Goal: Information Seeking & Learning: Learn about a topic

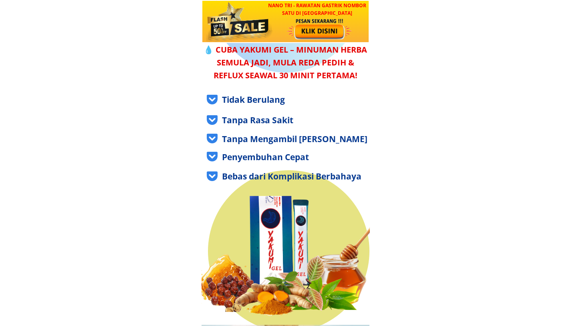
scroll to position [71, 0]
click at [311, 67] on div "😫 [PERSON_NAME] datang berulang-ulang pedih ulu hati makin teruk. Anda dah cuba…" at bounding box center [286, 30] width 168 height 103
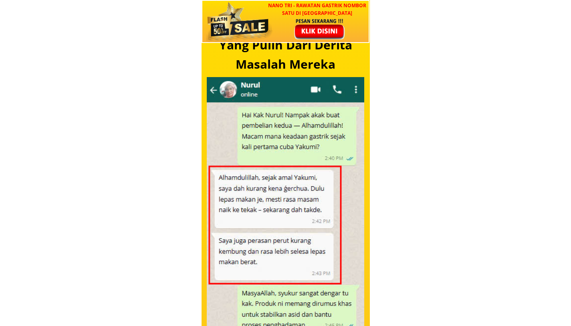
scroll to position [1972, 0]
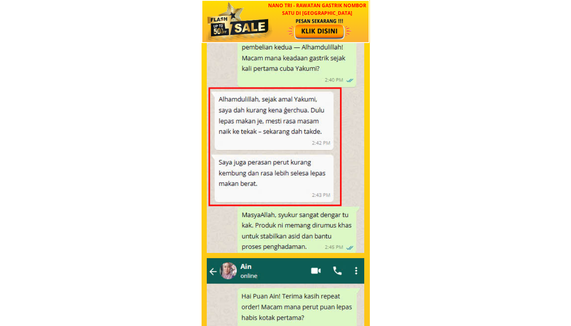
click at [335, 194] on div at bounding box center [286, 126] width 158 height 254
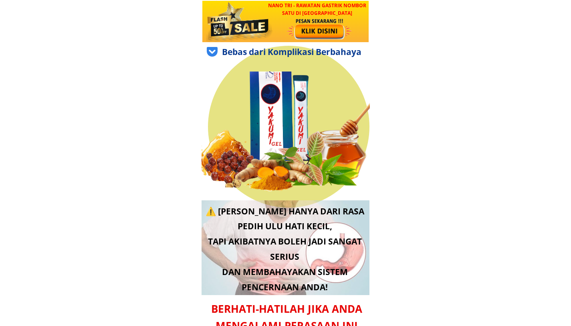
scroll to position [98, 0]
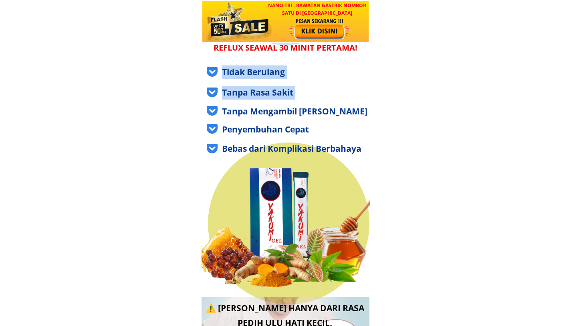
drag, startPoint x: 207, startPoint y: 68, endPoint x: 321, endPoint y: 123, distance: 127.2
click at [317, 118] on div "😫 [PERSON_NAME] datang berulang-ulang pedih ulu hati makin teruk. Anda dah cuba…" at bounding box center [289, 167] width 176 height 448
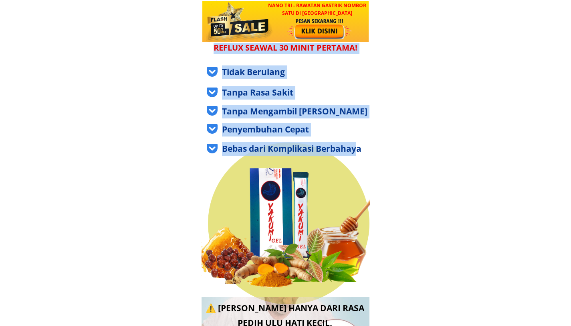
click at [359, 142] on div "😫 [PERSON_NAME] datang berulang-ulang pedih ulu hati makin teruk. Anda dah cuba…" at bounding box center [289, 167] width 176 height 448
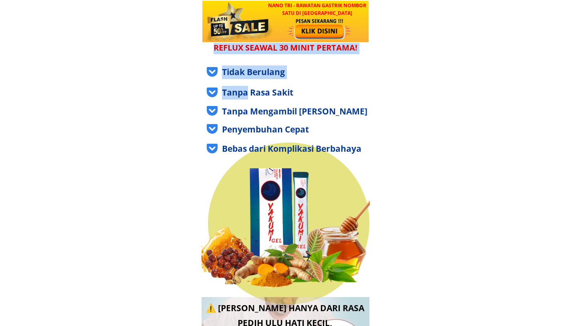
drag, startPoint x: 375, startPoint y: 151, endPoint x: 247, endPoint y: 95, distance: 139.3
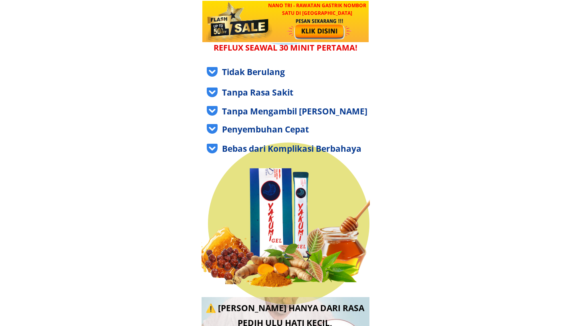
click at [299, 100] on div "😫 [PERSON_NAME] datang berulang-ulang pedih ulu hati makin teruk. Anda dah cuba…" at bounding box center [289, 167] width 176 height 448
drag, startPoint x: 368, startPoint y: 153, endPoint x: 261, endPoint y: 121, distance: 111.4
click at [289, 110] on div "Tanpa Mengambil [PERSON_NAME]" at bounding box center [299, 112] width 155 height 14
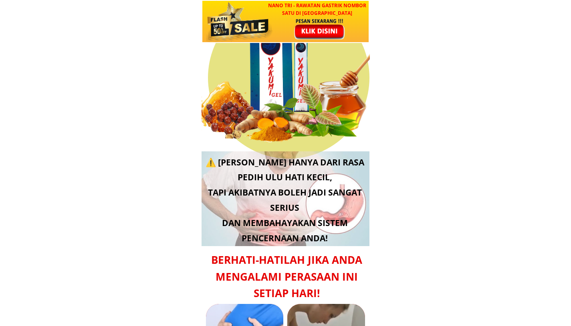
scroll to position [292, 0]
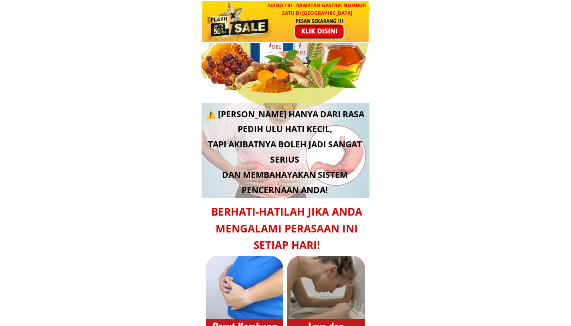
click at [358, 169] on div "⚠️ [PERSON_NAME] hanya dari rasa pedih ulu hati kecil, tapi akibatnya boleh jad…" at bounding box center [285, 152] width 168 height 91
